Goal: Task Accomplishment & Management: Manage account settings

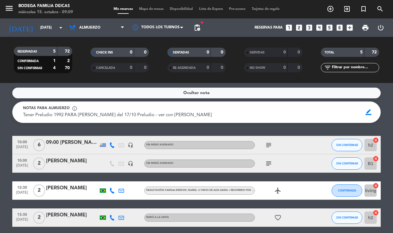
click at [0, 109] on service-notes "Ocultar nota Notas para almuerzo info_outline Tener Preludio 1992 PARA Robertin…" at bounding box center [196, 104] width 393 height 35
click at [60, 28] on icon "arrow_drop_down" at bounding box center [60, 27] width 7 height 7
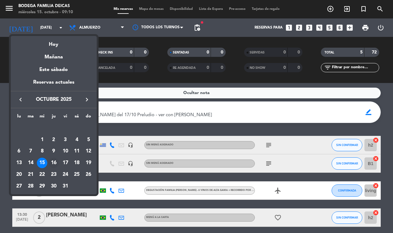
click at [54, 161] on div "16" at bounding box center [54, 162] width 10 height 10
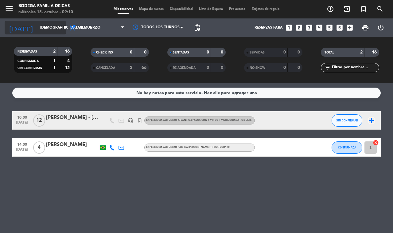
click at [57, 29] on icon "arrow_drop_down" at bounding box center [60, 27] width 7 height 7
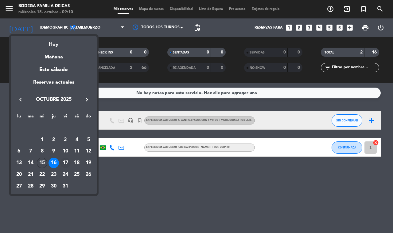
click at [66, 159] on div "17" at bounding box center [65, 162] width 10 height 10
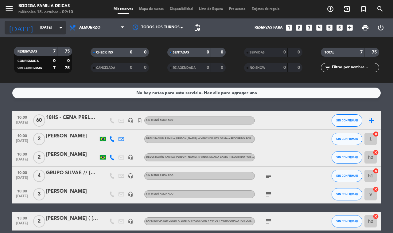
click at [59, 31] on icon "arrow_drop_down" at bounding box center [60, 27] width 7 height 7
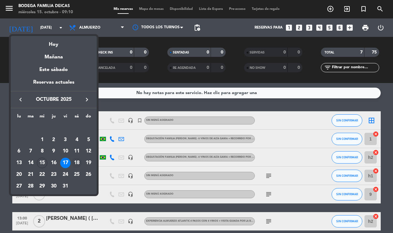
click at [75, 162] on div "18" at bounding box center [77, 162] width 10 height 10
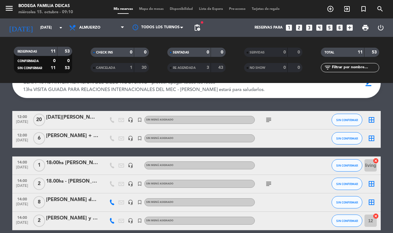
scroll to position [15, 0]
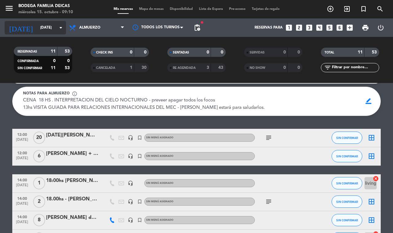
click at [58, 22] on div "[DATE] [DATE] arrow_drop_down" at bounding box center [35, 28] width 61 height 14
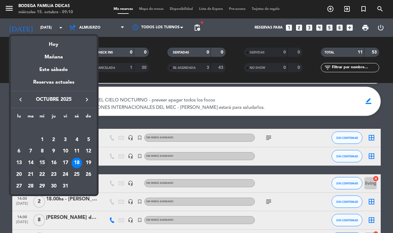
click at [88, 159] on div "19" at bounding box center [88, 162] width 10 height 10
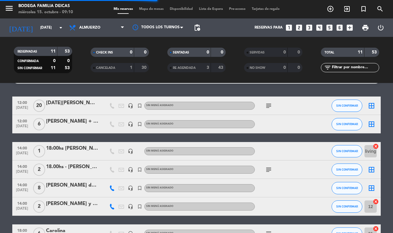
scroll to position [0, 0]
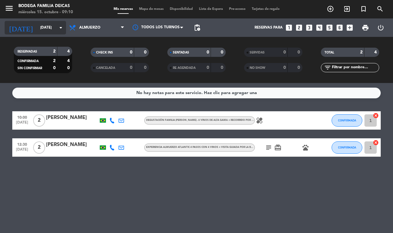
click at [61, 29] on icon "arrow_drop_down" at bounding box center [60, 27] width 7 height 7
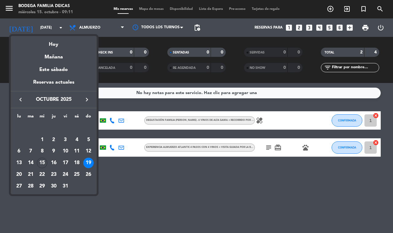
click at [119, 181] on div at bounding box center [196, 116] width 393 height 233
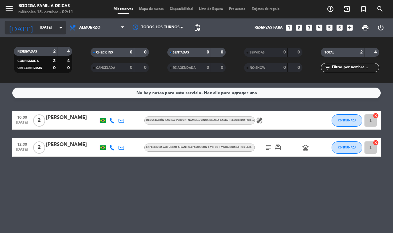
click at [56, 32] on input "[DATE]" at bounding box center [61, 27] width 49 height 10
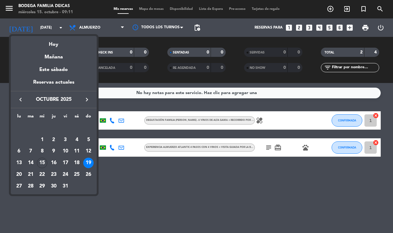
click at [18, 173] on div "20" at bounding box center [19, 174] width 10 height 10
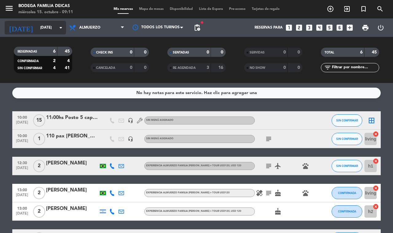
click at [62, 25] on icon "arrow_drop_down" at bounding box center [60, 27] width 7 height 7
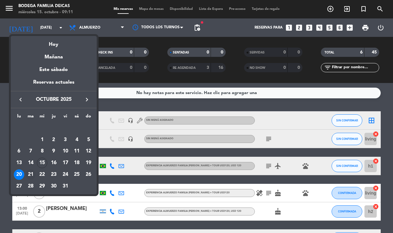
click at [28, 172] on div "21" at bounding box center [30, 174] width 10 height 10
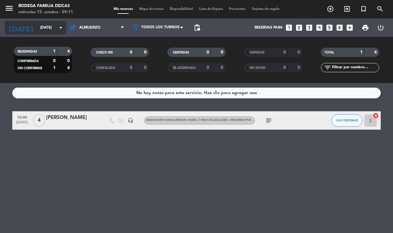
click at [57, 25] on icon "arrow_drop_down" at bounding box center [60, 27] width 7 height 7
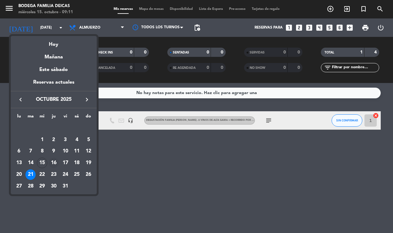
click at [54, 161] on div "16" at bounding box center [54, 162] width 10 height 10
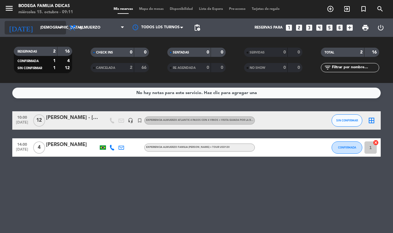
click at [52, 26] on input "[DEMOGRAPHIC_DATA][DATE]" at bounding box center [61, 27] width 49 height 10
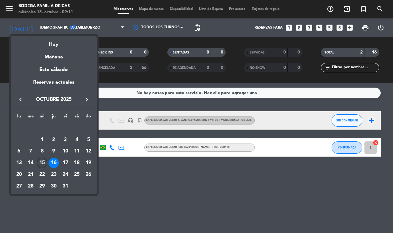
click at [42, 159] on div "15" at bounding box center [42, 162] width 10 height 10
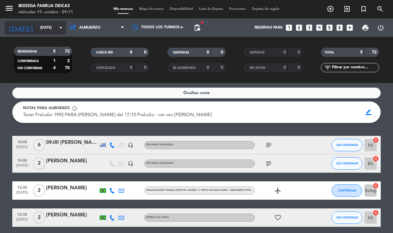
click at [42, 28] on input "[DATE]" at bounding box center [61, 27] width 49 height 10
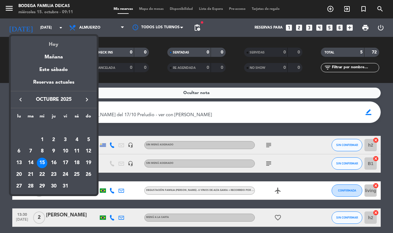
click at [48, 47] on div "Hoy" at bounding box center [54, 42] width 86 height 13
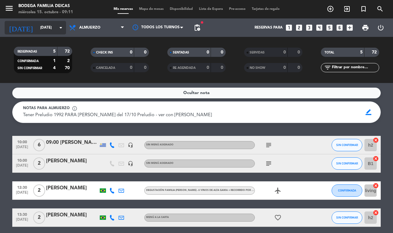
click at [37, 31] on input "[DATE]" at bounding box center [61, 27] width 49 height 10
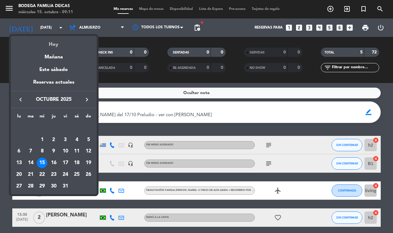
click at [45, 45] on div "Hoy" at bounding box center [54, 42] width 86 height 13
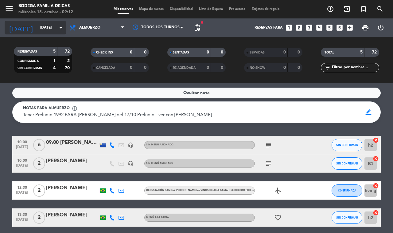
click at [44, 26] on input "[DATE]" at bounding box center [61, 27] width 49 height 10
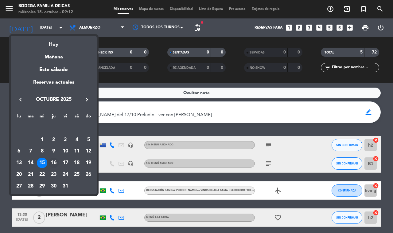
click at [51, 163] on div "16" at bounding box center [54, 162] width 10 height 10
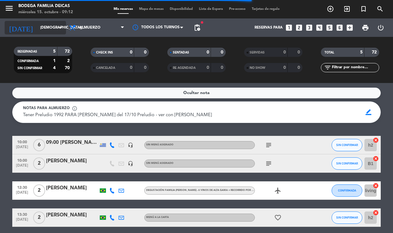
click at [47, 26] on input "[DEMOGRAPHIC_DATA][DATE]" at bounding box center [61, 27] width 49 height 10
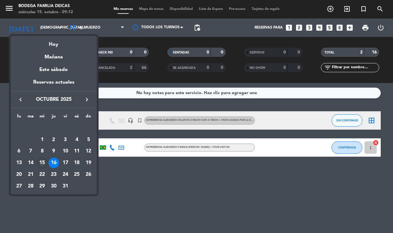
click at [157, 106] on div at bounding box center [196, 116] width 393 height 233
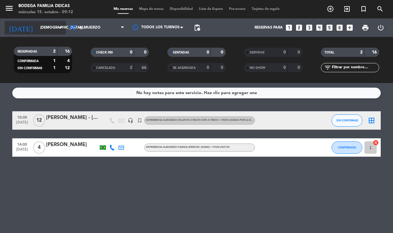
click at [51, 32] on input "[DEMOGRAPHIC_DATA][DATE]" at bounding box center [61, 27] width 49 height 10
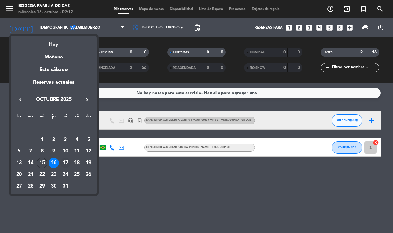
click at [64, 163] on div "17" at bounding box center [65, 162] width 10 height 10
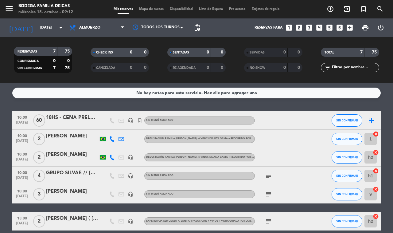
click at [85, 180] on div at bounding box center [72, 179] width 52 height 5
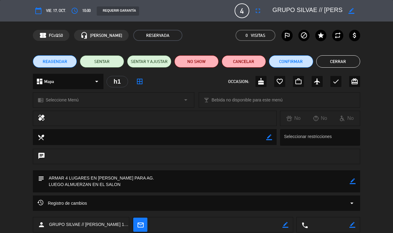
click at [328, 61] on button "Cerrar" at bounding box center [338, 61] width 44 height 12
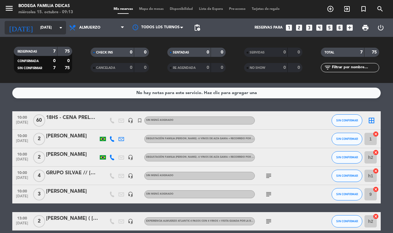
click at [42, 27] on input "[DATE]" at bounding box center [61, 27] width 49 height 10
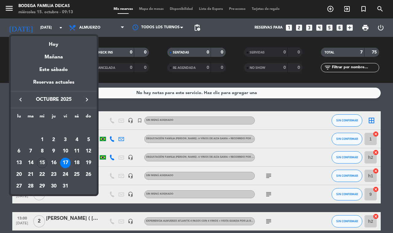
click at [78, 164] on div "18" at bounding box center [77, 162] width 10 height 10
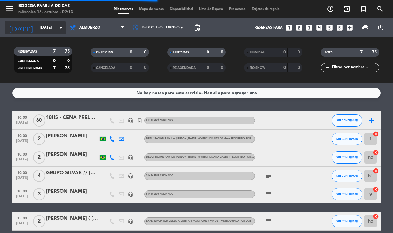
click at [55, 29] on input "[DATE]" at bounding box center [61, 27] width 49 height 10
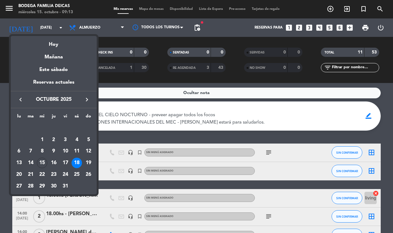
click at [85, 94] on div "keyboard_arrow_left octubre 2025 keyboard_arrow_right" at bounding box center [54, 99] width 86 height 17
click at [84, 99] on icon "keyboard_arrow_right" at bounding box center [86, 99] width 7 height 7
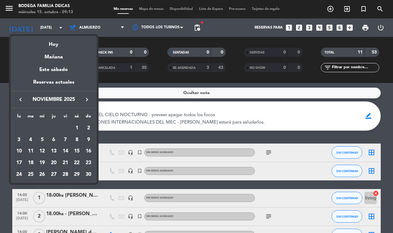
click at [84, 99] on icon "keyboard_arrow_right" at bounding box center [86, 99] width 7 height 7
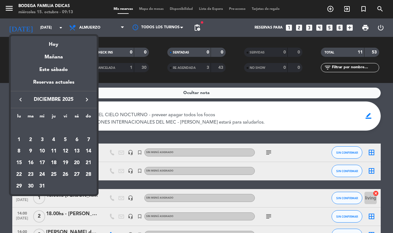
click at [77, 161] on div "20" at bounding box center [77, 162] width 10 height 10
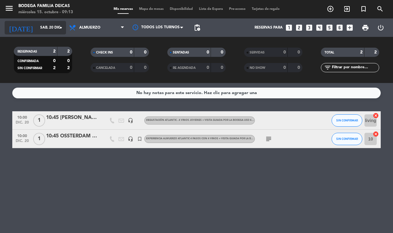
click at [53, 27] on input "sáb. 20 dic." at bounding box center [61, 27] width 49 height 10
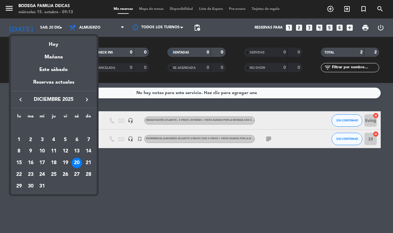
click at [88, 162] on div "21" at bounding box center [88, 162] width 10 height 10
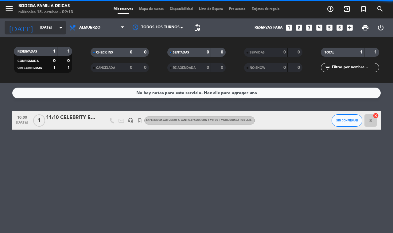
click at [59, 27] on icon "arrow_drop_down" at bounding box center [60, 27] width 7 height 7
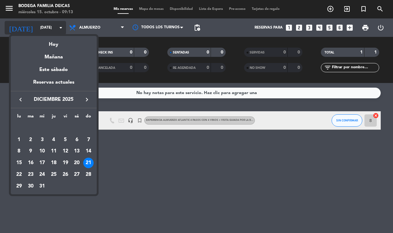
click at [59, 27] on div at bounding box center [196, 116] width 393 height 233
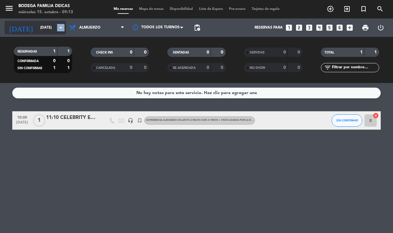
click at [59, 27] on icon "arrow_drop_down" at bounding box center [60, 27] width 7 height 7
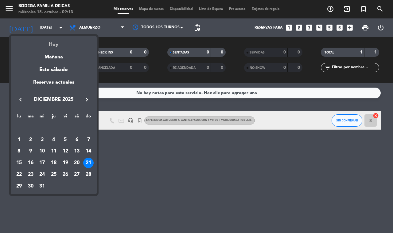
click at [57, 45] on div "Hoy" at bounding box center [54, 42] width 86 height 13
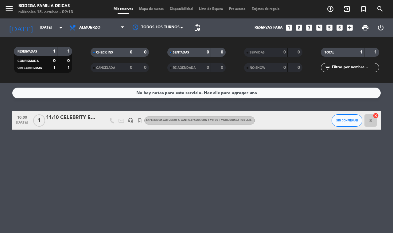
type input "[DATE]"
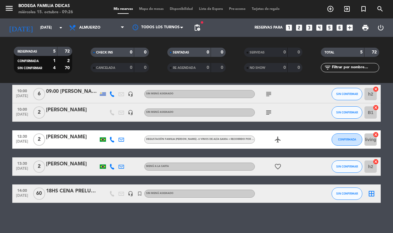
scroll to position [51, 0]
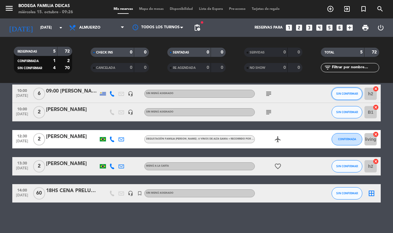
click at [351, 92] on span "SIN CONFIRMAR" at bounding box center [347, 93] width 22 height 3
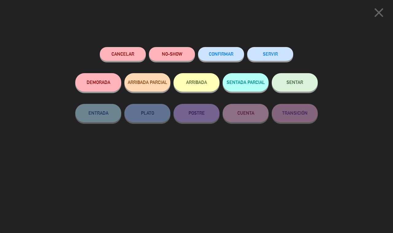
click at [304, 82] on button "SENTAR" at bounding box center [295, 82] width 46 height 18
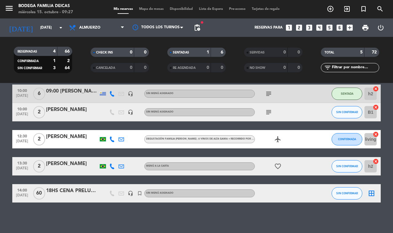
click at [351, 113] on span "SIN CONFIRMAR" at bounding box center [347, 111] width 22 height 3
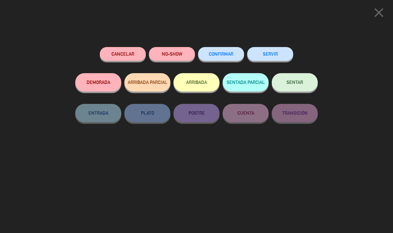
click at [306, 85] on button "SENTAR" at bounding box center [295, 82] width 46 height 18
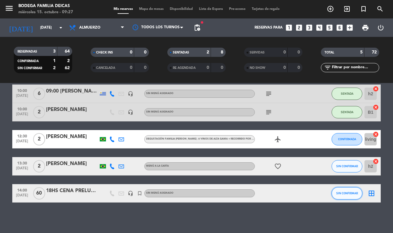
click at [344, 192] on span "SIN CONFIRMAR" at bounding box center [347, 192] width 22 height 3
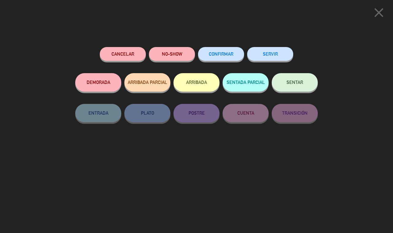
click at [304, 84] on button "SENTAR" at bounding box center [295, 82] width 46 height 18
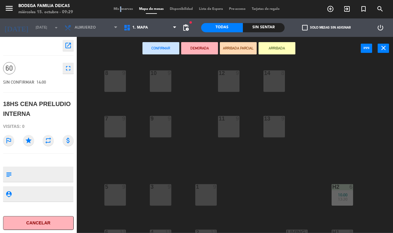
click at [117, 11] on div "Mis reservas Mapa de mesas Disponibilidad Lista de Espera Pre-acceso Tarjetas d…" at bounding box center [197, 9] width 172 height 6
click at [119, 8] on span "Mis reservas" at bounding box center [123, 8] width 25 height 3
